Goal: Check status: Check status

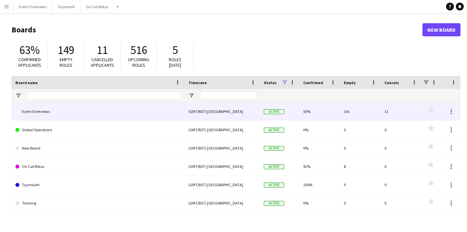
click at [105, 114] on link "Event Overviews" at bounding box center [97, 112] width 165 height 18
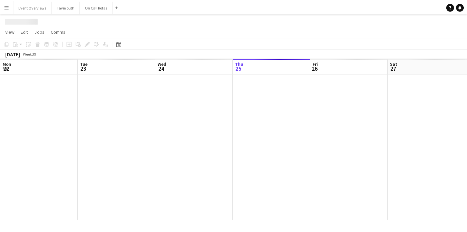
scroll to position [0, 157]
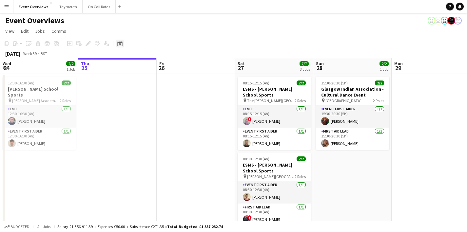
click at [120, 45] on icon at bounding box center [120, 44] width 2 height 2
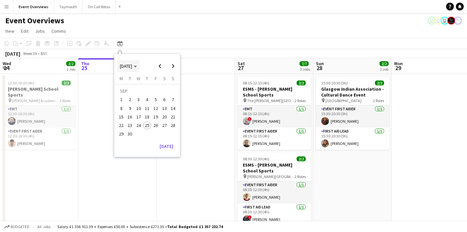
click at [140, 68] on span "Choose month and year" at bounding box center [128, 66] width 22 height 16
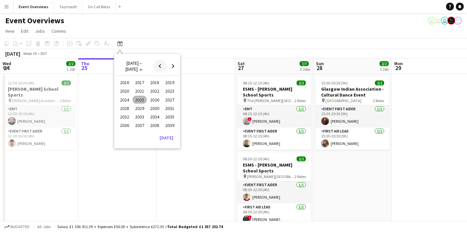
click at [158, 64] on span "Previous 24 years" at bounding box center [159, 66] width 13 height 13
click at [168, 65] on span "Next 24 years" at bounding box center [172, 66] width 13 height 13
click at [168, 138] on button "[DATE]" at bounding box center [166, 138] width 19 height 10
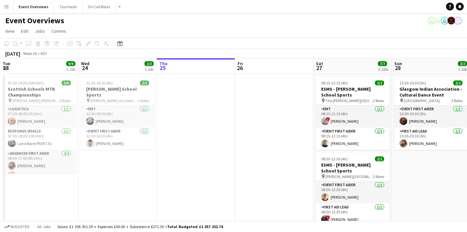
scroll to position [0, 225]
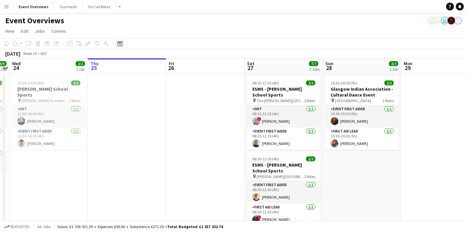
click at [117, 46] on icon "Date picker" at bounding box center [119, 43] width 5 height 5
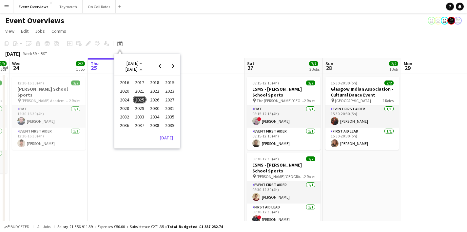
click at [143, 98] on span "2025" at bounding box center [139, 100] width 13 height 8
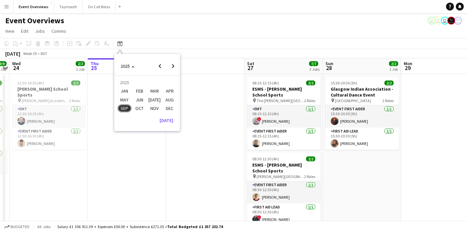
click at [123, 89] on span "JAN" at bounding box center [124, 91] width 13 height 8
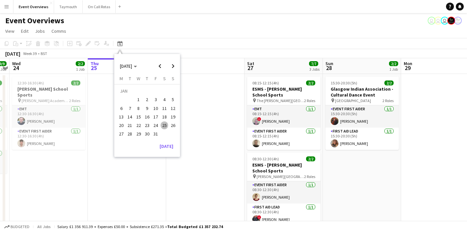
click at [142, 100] on span "1" at bounding box center [139, 100] width 8 height 8
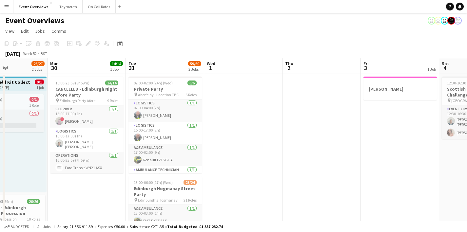
scroll to position [0, 186]
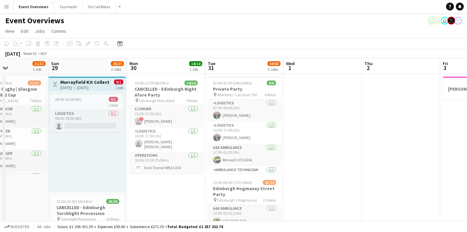
drag, startPoint x: 129, startPoint y: 116, endPoint x: 322, endPoint y: 97, distance: 193.6
click at [322, 97] on app-calendar-viewport "Thu 26 Fri 27 0/1 1 Job Sat 28 31/32 1 Job Sun 29 26/27 2 Jobs Mon 30 14/14 1 J…" at bounding box center [233, 222] width 467 height 328
click at [123, 45] on div "Date picker" at bounding box center [120, 44] width 8 height 8
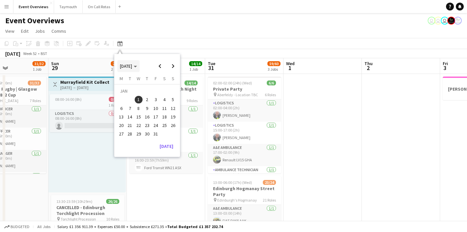
click at [132, 70] on span "Choose month and year" at bounding box center [128, 66] width 22 height 16
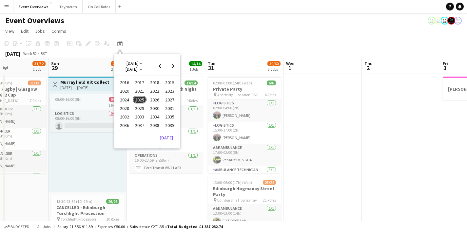
click at [120, 98] on span "2024" at bounding box center [124, 100] width 13 height 8
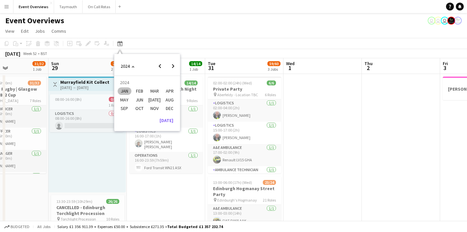
click at [126, 91] on span "JAN" at bounding box center [124, 91] width 13 height 8
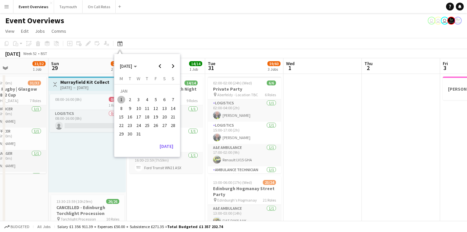
click at [137, 98] on span "3" at bounding box center [139, 100] width 8 height 8
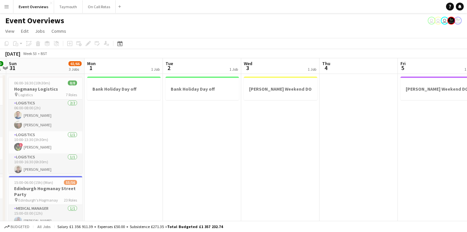
scroll to position [0, 149]
drag, startPoint x: 251, startPoint y: 117, endPoint x: 260, endPoint y: 115, distance: 9.1
click at [260, 115] on app-calendar-viewport "Fri 29 24/25 1 Job Sat 30 40/40 3 Jobs Sun 31 65/66 3 Jobs Mon 1 1 Job Tue 2 1 …" at bounding box center [233, 222] width 467 height 328
